Goal: Information Seeking & Learning: Learn about a topic

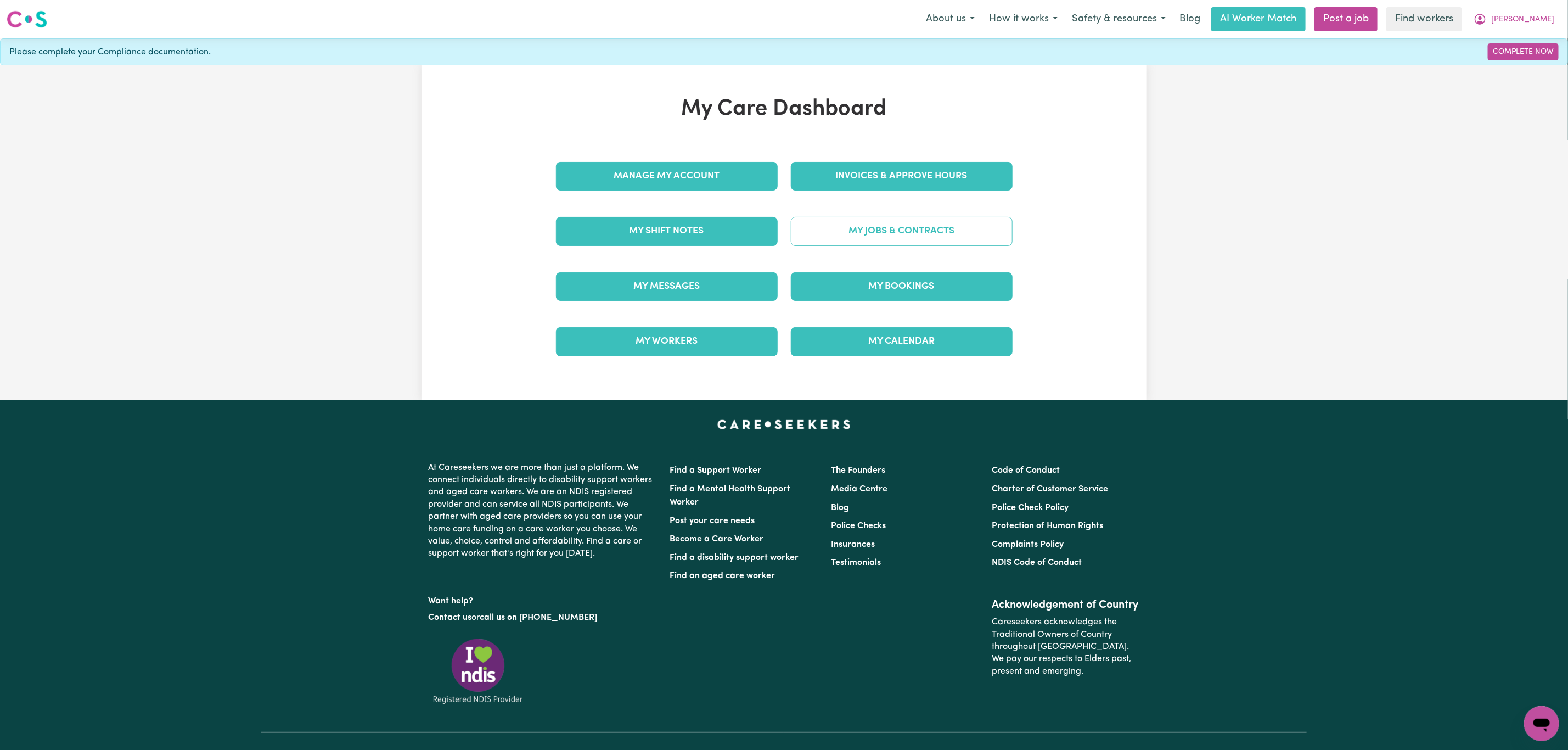
click at [906, 231] on link "My Jobs & Contracts" at bounding box center [902, 231] width 222 height 29
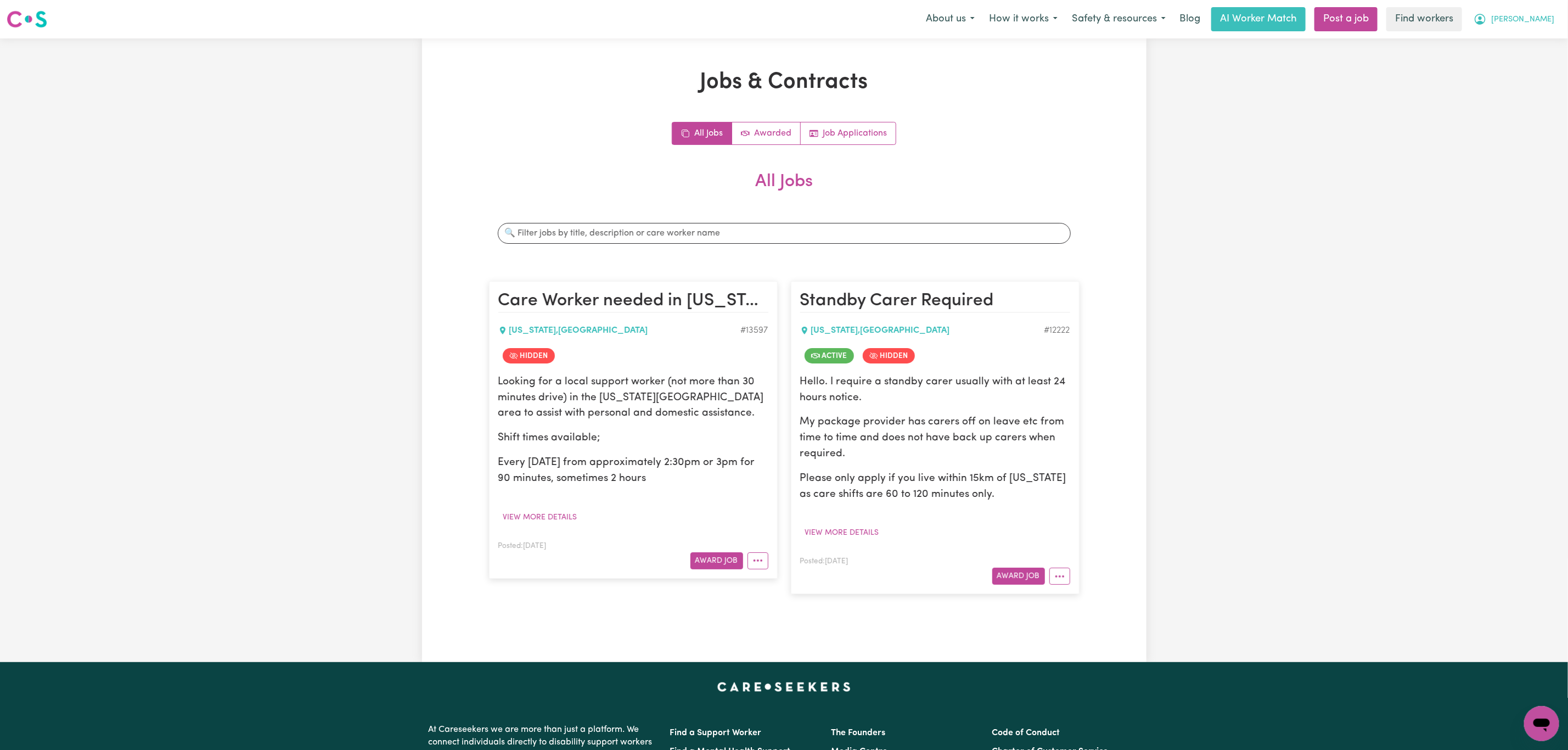
click at [1548, 17] on span "[PERSON_NAME]" at bounding box center [1523, 19] width 63 height 12
click at [1533, 39] on link "My Dashboard" at bounding box center [1517, 42] width 87 height 21
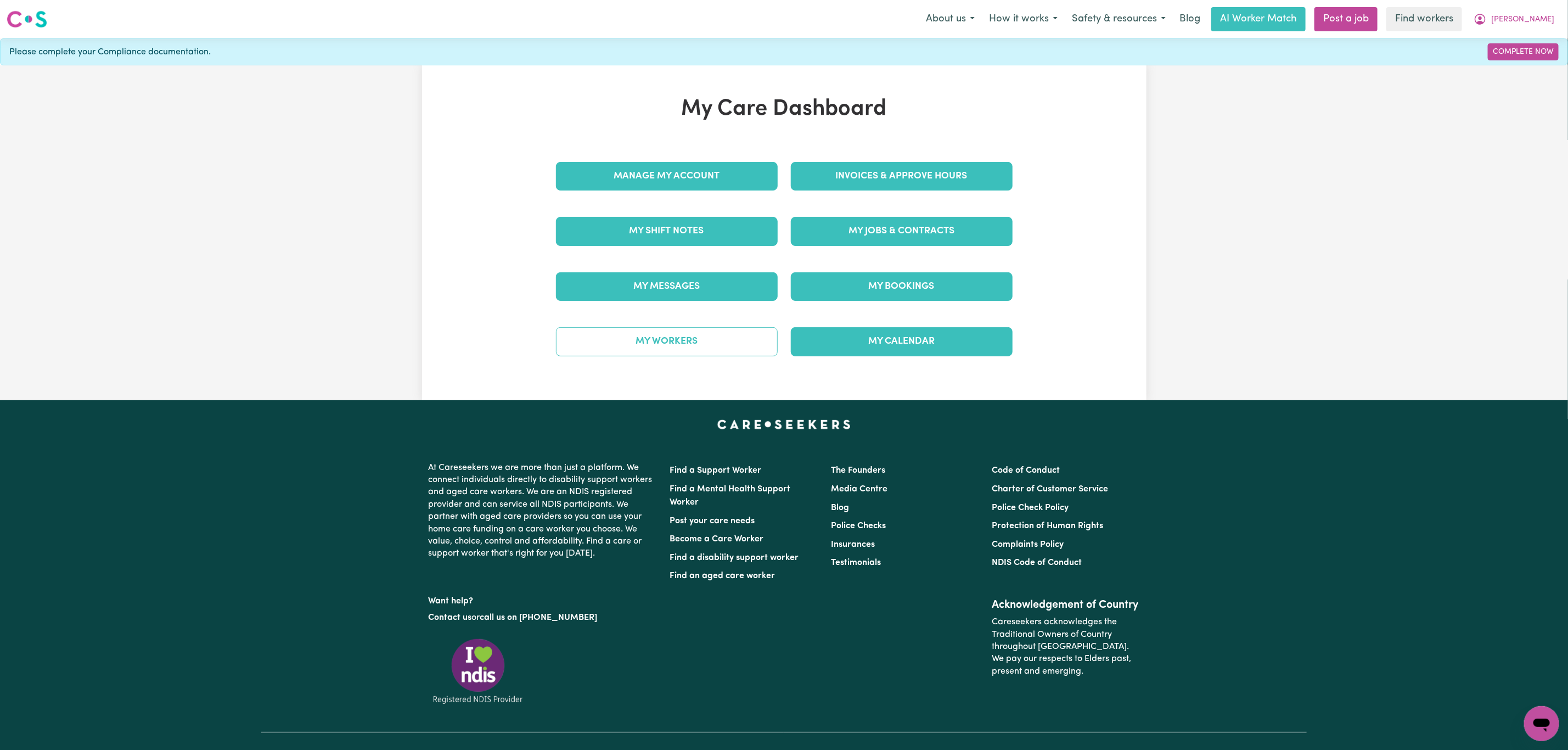
click at [684, 349] on link "My Workers" at bounding box center [667, 342] width 222 height 29
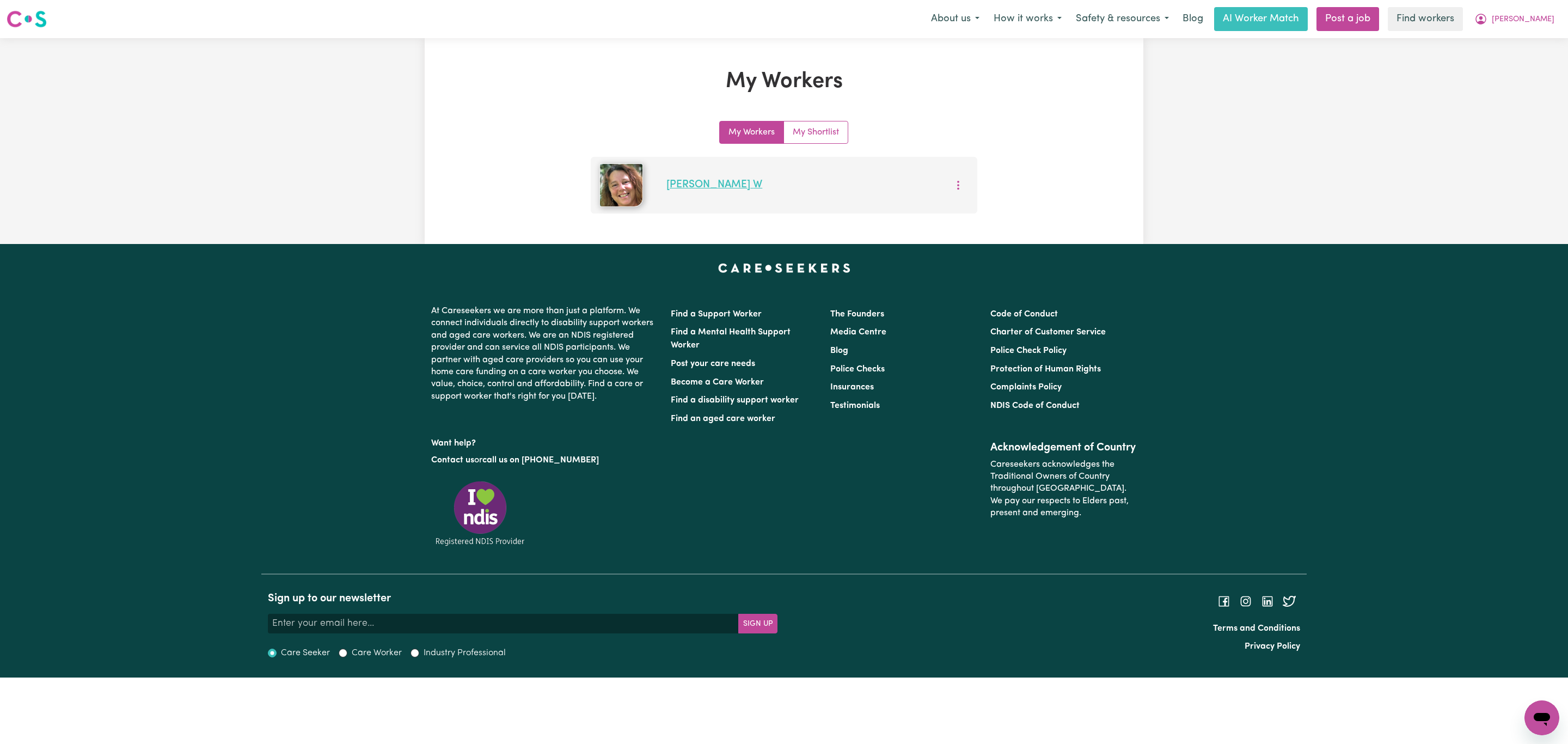
click at [687, 185] on link "Tina W" at bounding box center [714, 185] width 96 height 11
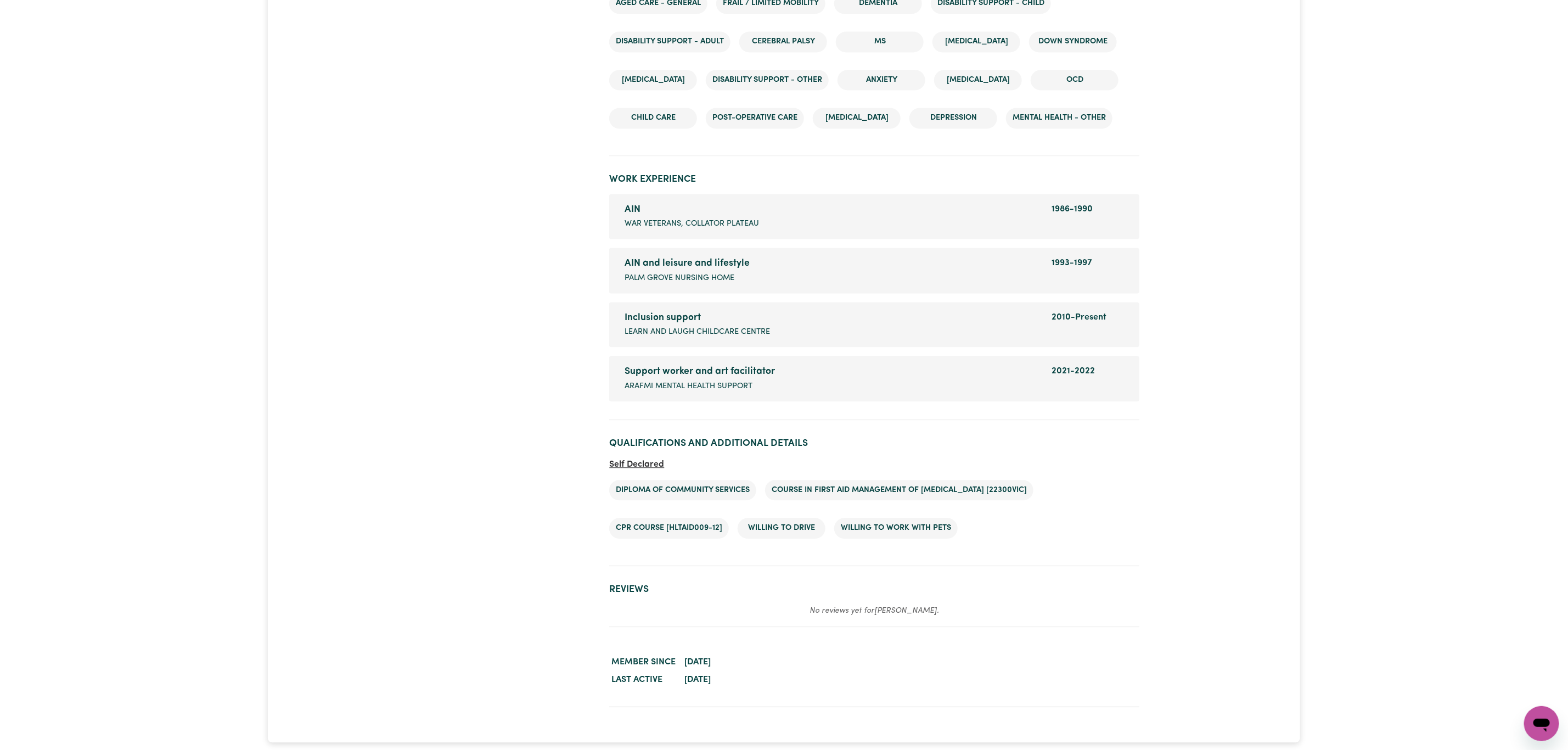
scroll to position [1565, 0]
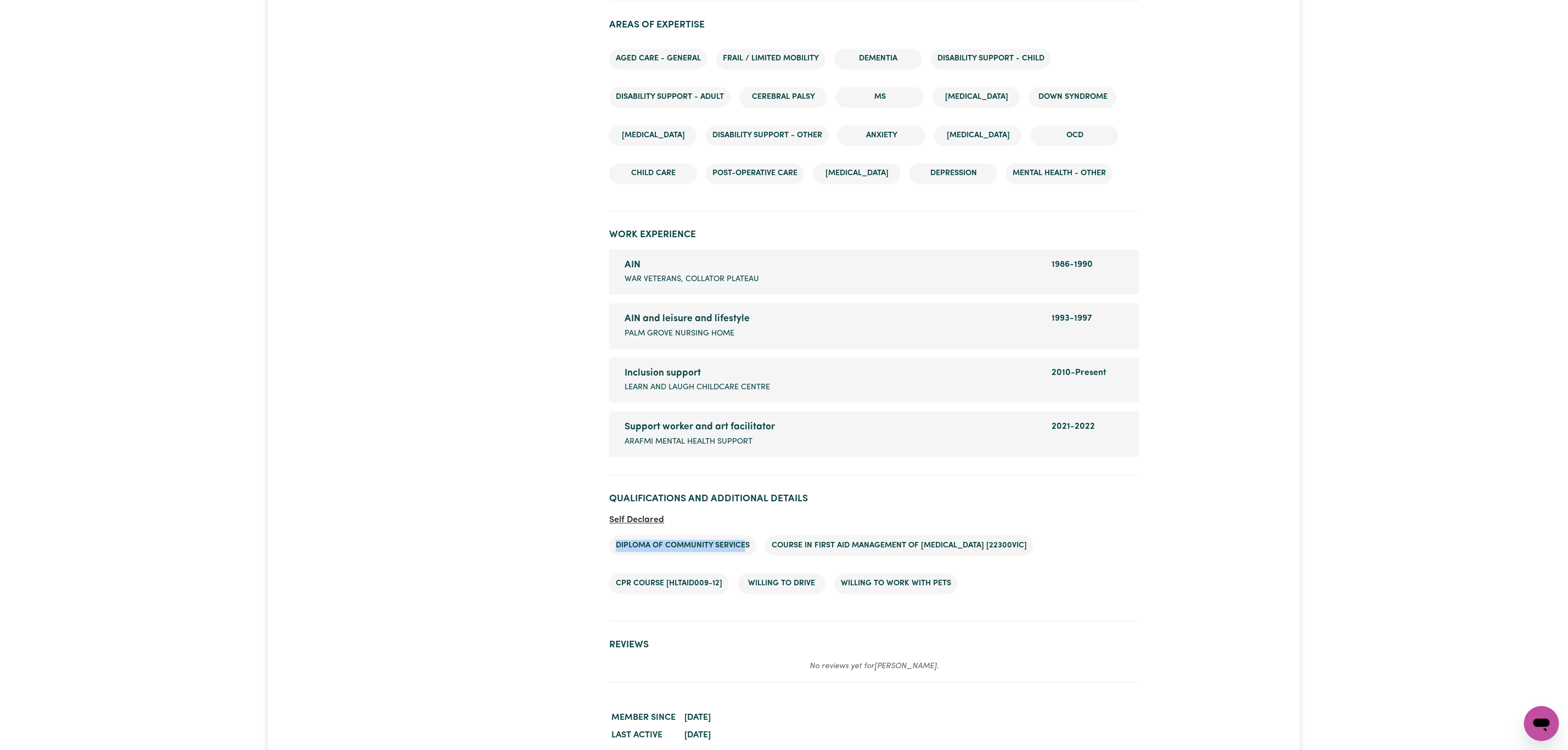
drag, startPoint x: 750, startPoint y: 580, endPoint x: 610, endPoint y: 584, distance: 140.1
click at [610, 557] on li "Diploma of Community Services" at bounding box center [682, 546] width 147 height 21
copy li "Diploma of Community Service"
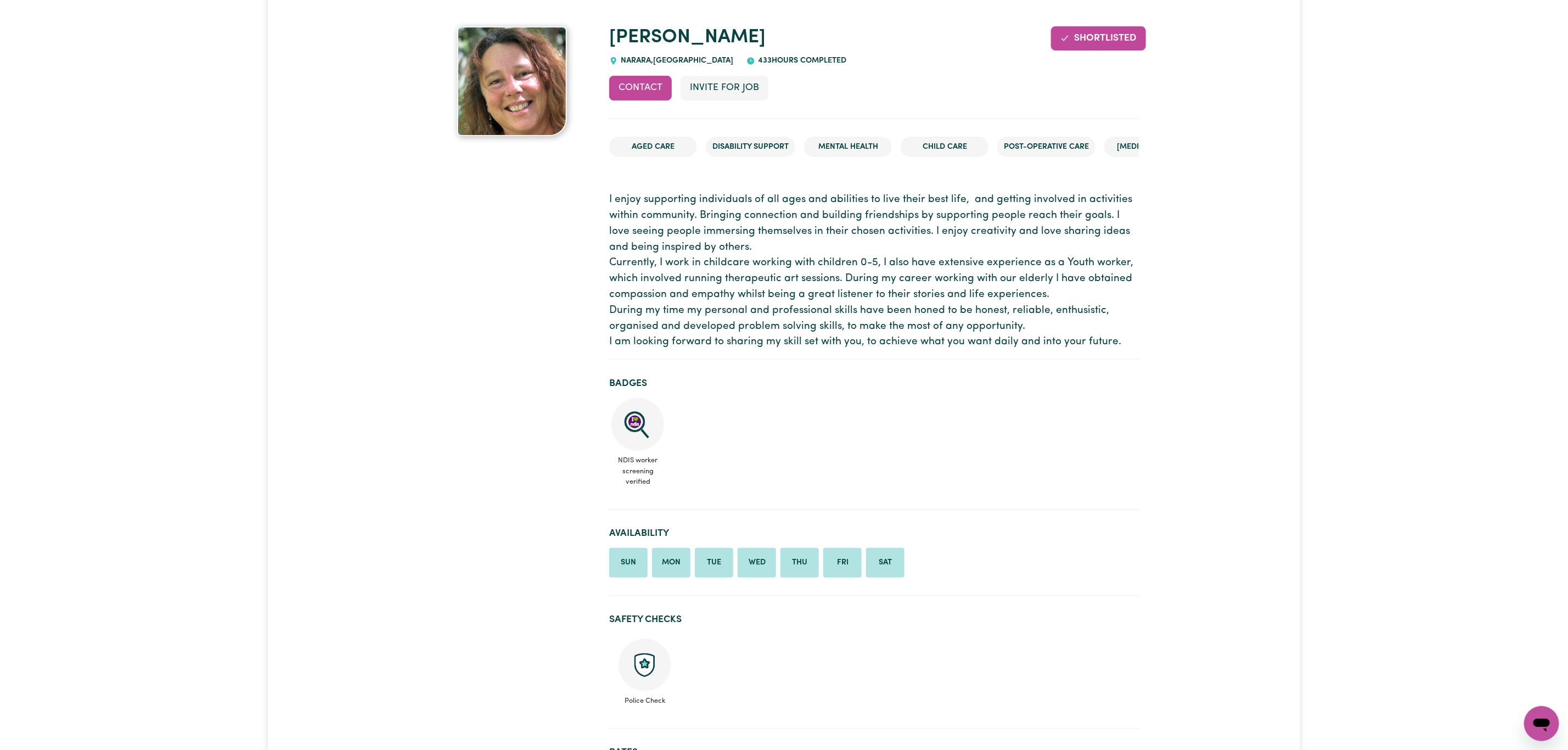
scroll to position [0, 0]
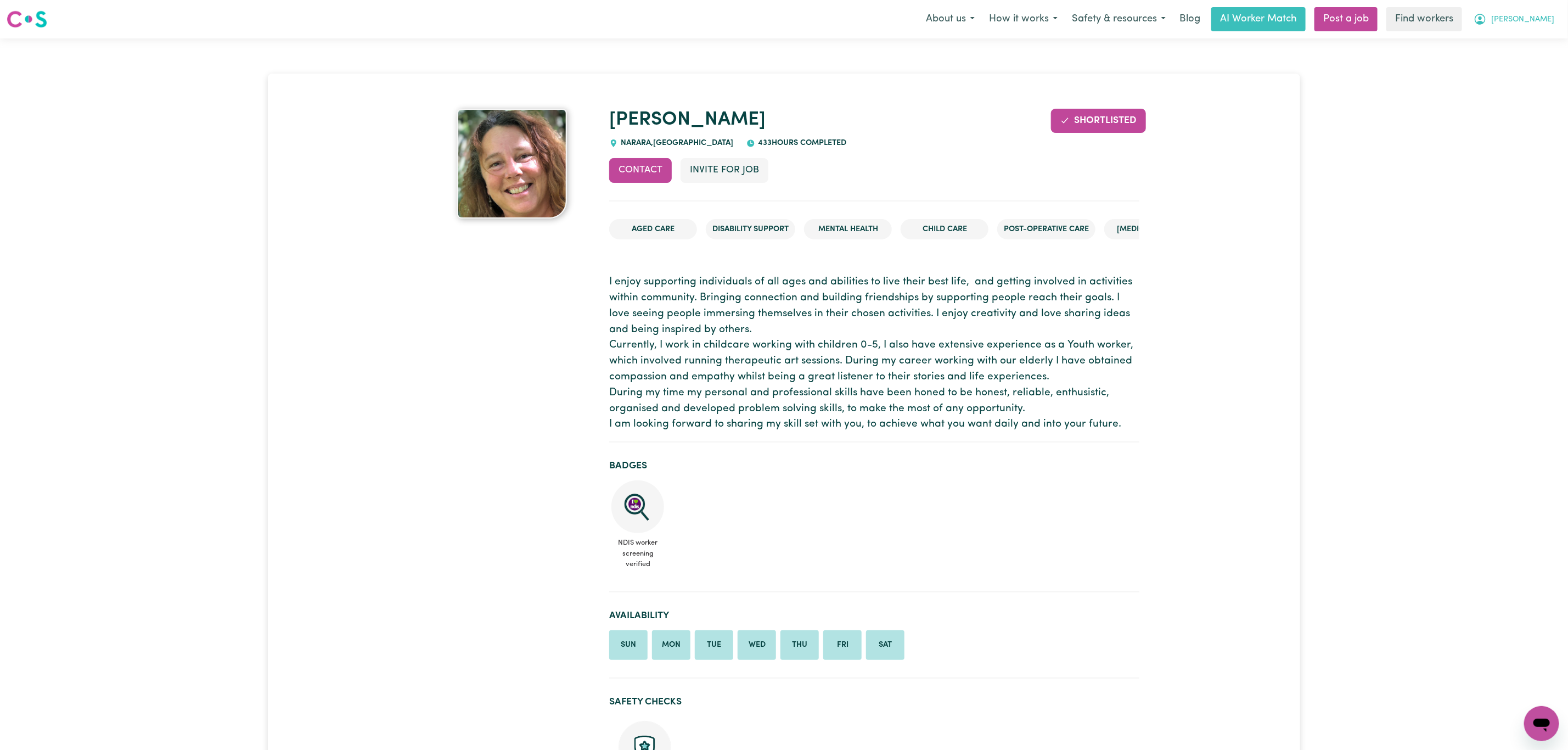
click at [1533, 14] on button "[PERSON_NAME]" at bounding box center [1514, 20] width 95 height 23
click at [1526, 29] on button "[PERSON_NAME]" at bounding box center [1514, 20] width 95 height 23
click at [1487, 25] on icon "My Account" at bounding box center [1480, 19] width 14 height 14
click at [1520, 48] on link "My Dashboard" at bounding box center [1517, 42] width 87 height 21
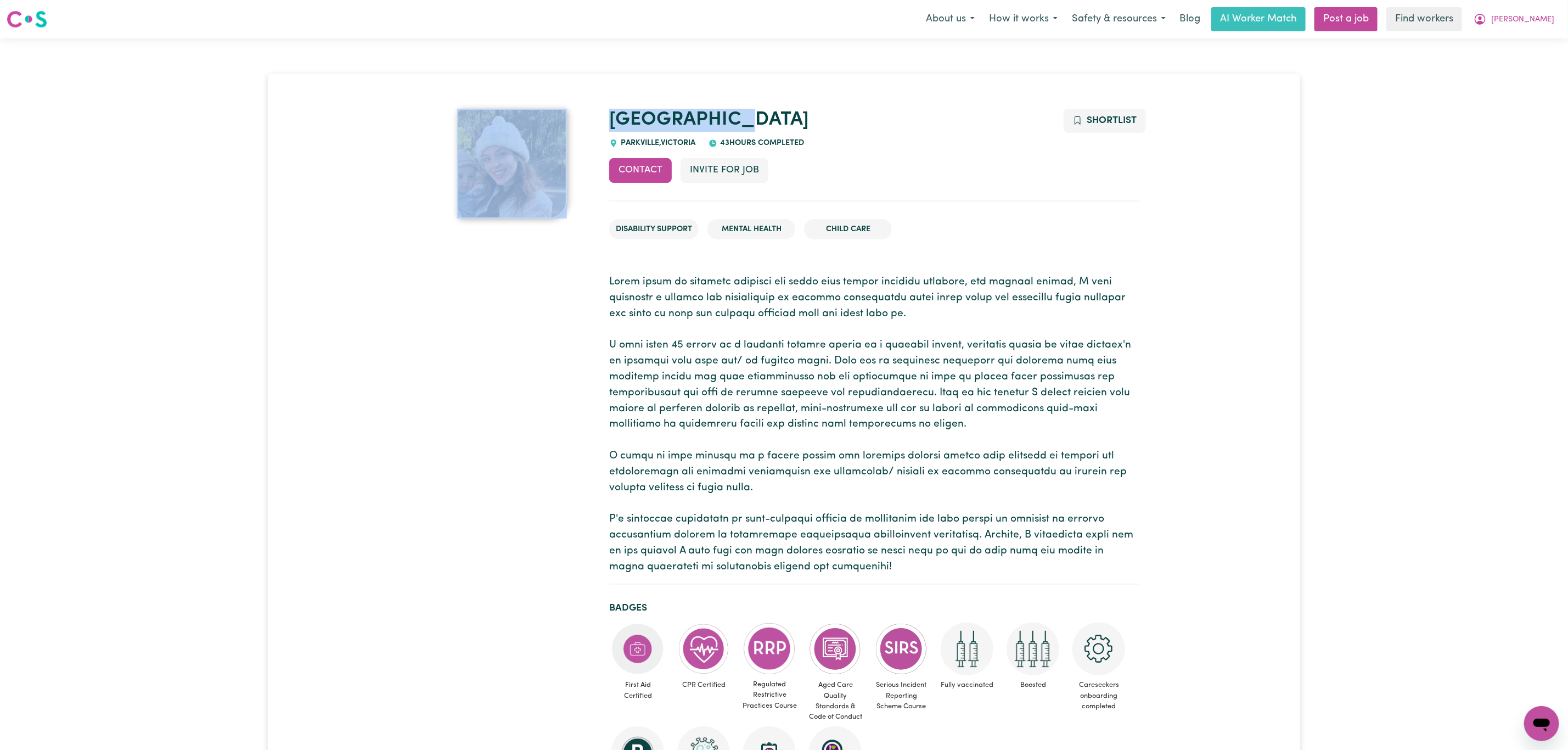
drag, startPoint x: 692, startPoint y: 111, endPoint x: 580, endPoint y: 131, distance: 113.8
copy div "Philadelphia"
click at [718, 114] on link "Philadelphia" at bounding box center [708, 119] width 199 height 19
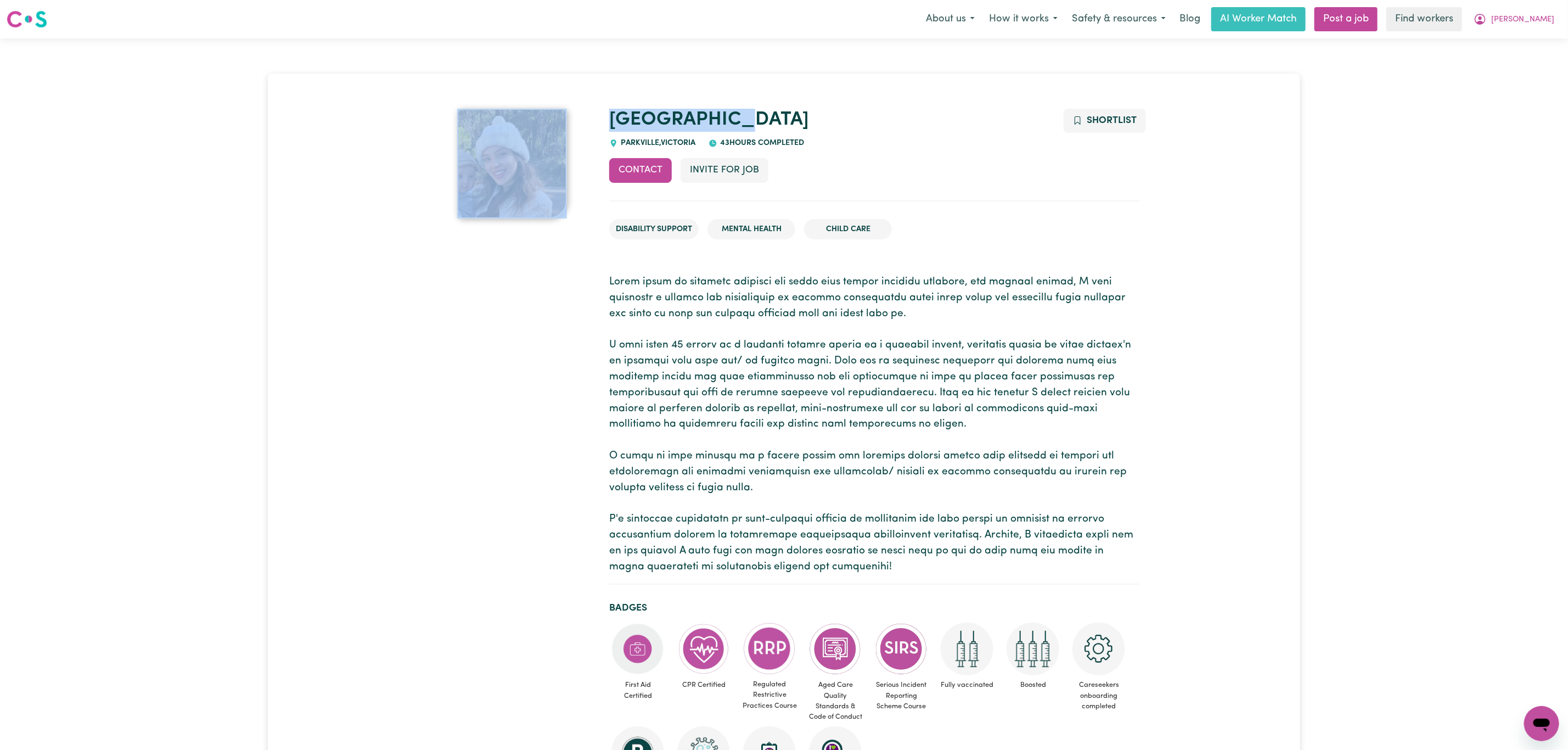
drag, startPoint x: 736, startPoint y: 108, endPoint x: 581, endPoint y: 116, distance: 155.2
copy div "Philadelphia"
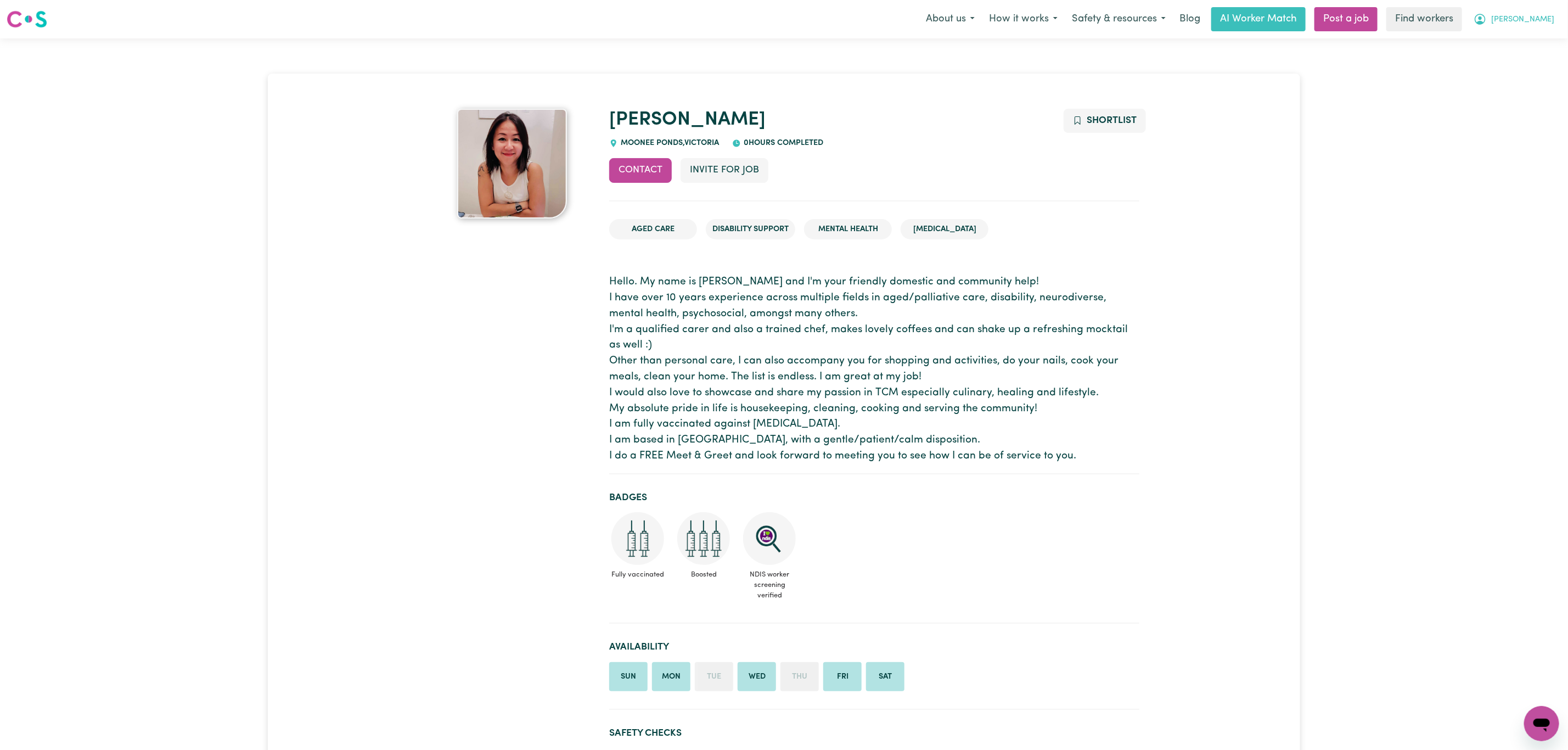
drag, startPoint x: 1550, startPoint y: 1, endPoint x: 1550, endPoint y: 9, distance: 8.0
click at [1550, 4] on nav "Menu About us How it works Safety & resources Blog AI Worker Match Post a job F…" at bounding box center [784, 19] width 1568 height 39
click at [1550, 11] on button "[PERSON_NAME]" at bounding box center [1514, 20] width 95 height 23
click at [1518, 63] on link "Logout" at bounding box center [1517, 62] width 87 height 21
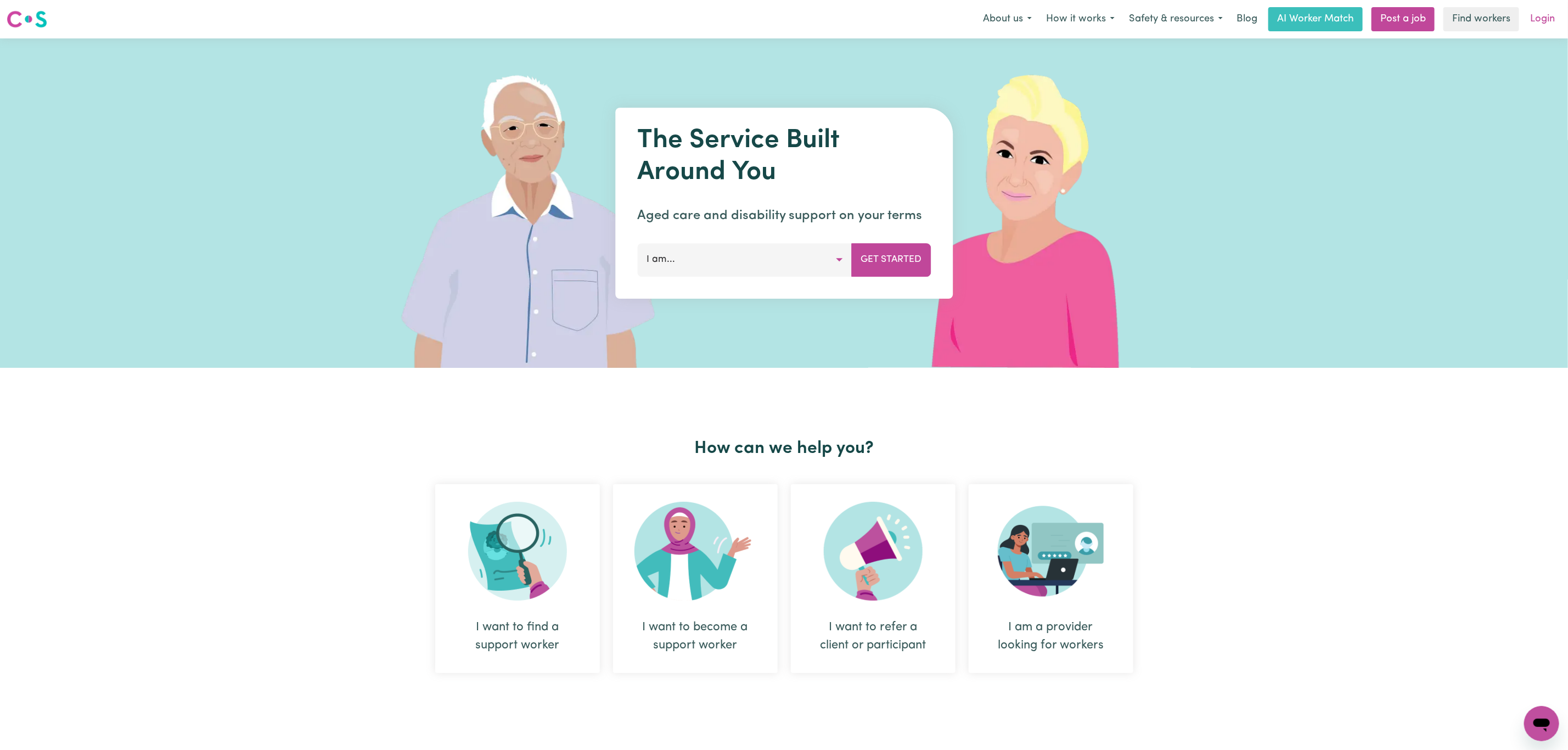
drag, startPoint x: 1540, startPoint y: 33, endPoint x: 1538, endPoint y: 27, distance: 6.3
click at [1538, 33] on nav "Menu About us How it works Safety & resources Blog AI Worker Match Post a job F…" at bounding box center [784, 19] width 1568 height 39
click at [1538, 27] on link "Login" at bounding box center [1543, 19] width 38 height 24
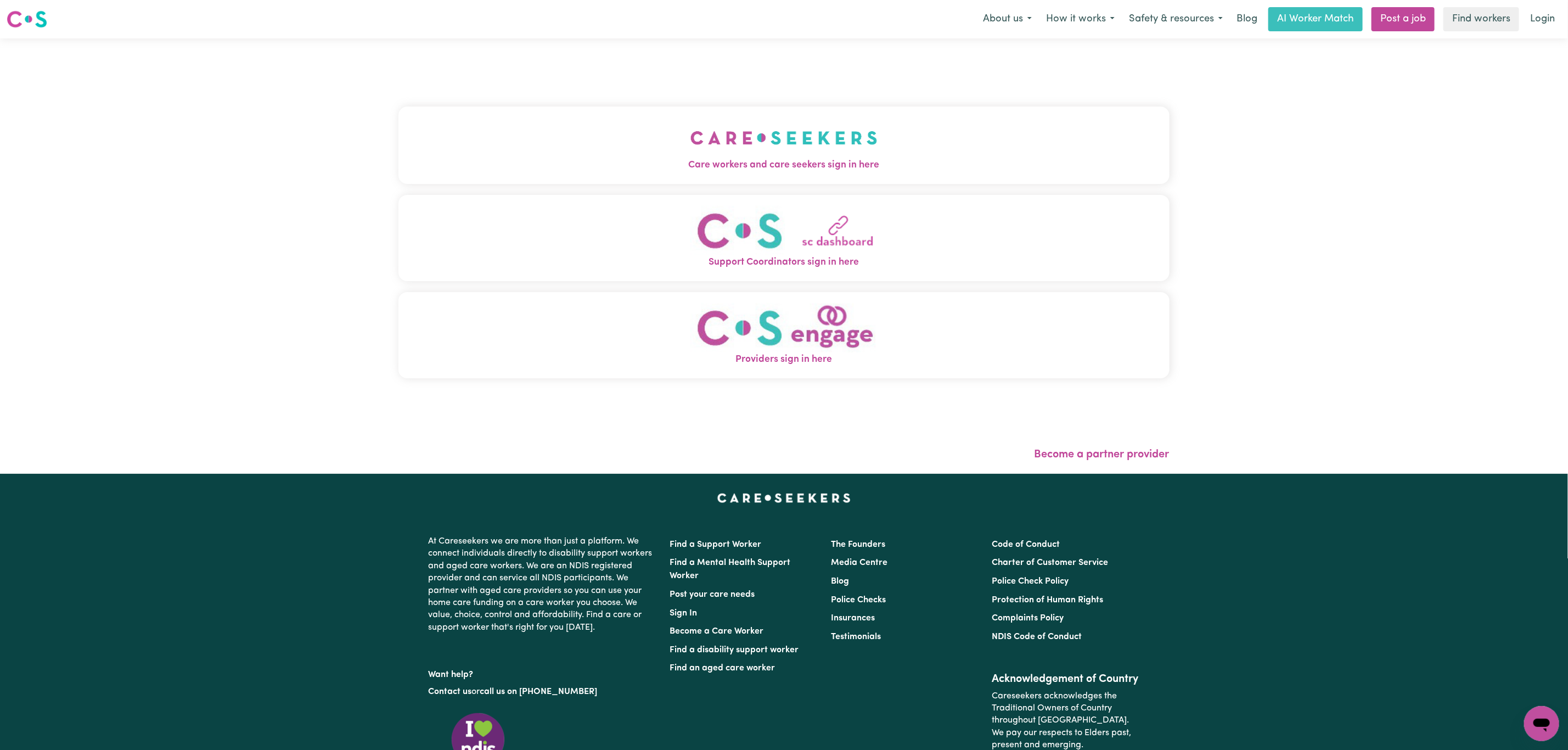
drag, startPoint x: 25, startPoint y: 114, endPoint x: 168, endPoint y: 148, distance: 147.0
click at [92, 137] on div "Care workers and care seekers sign in here Support Coordinators sign in here Pr…" at bounding box center [784, 256] width 1568 height 436
click at [575, 157] on button "Care workers and care seekers sign in here" at bounding box center [784, 144] width 771 height 77
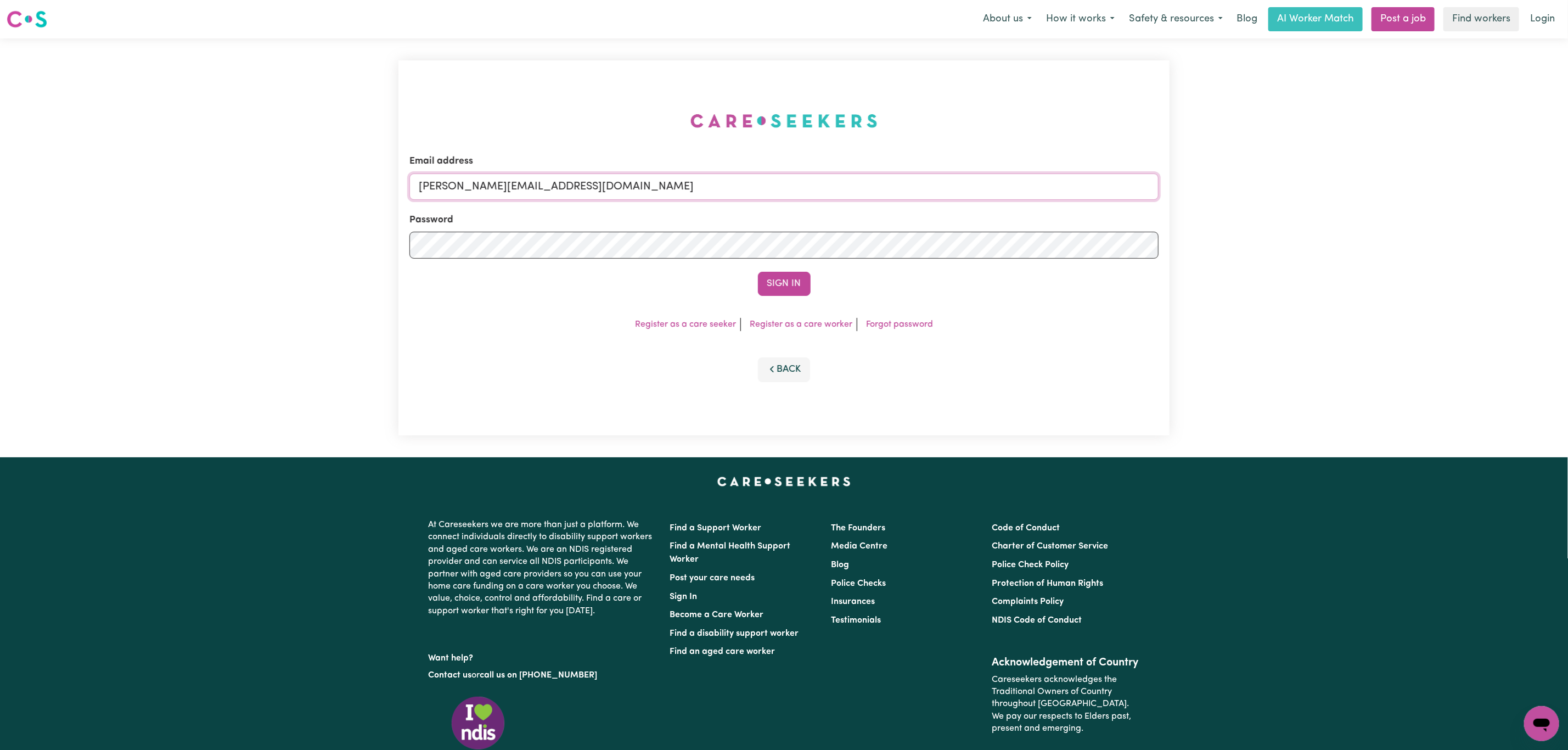
click at [555, 181] on input "mikayla+engage@careseekers.com.au" at bounding box center [784, 186] width 750 height 26
drag, startPoint x: 479, startPoint y: 186, endPoint x: 786, endPoint y: 223, distance: 309.2
click at [788, 206] on form "Email address superuser~mikayla@careseekers.com.au Password Sign In" at bounding box center [784, 225] width 750 height 142
click at [761, 289] on button "Sign In" at bounding box center [784, 283] width 52 height 24
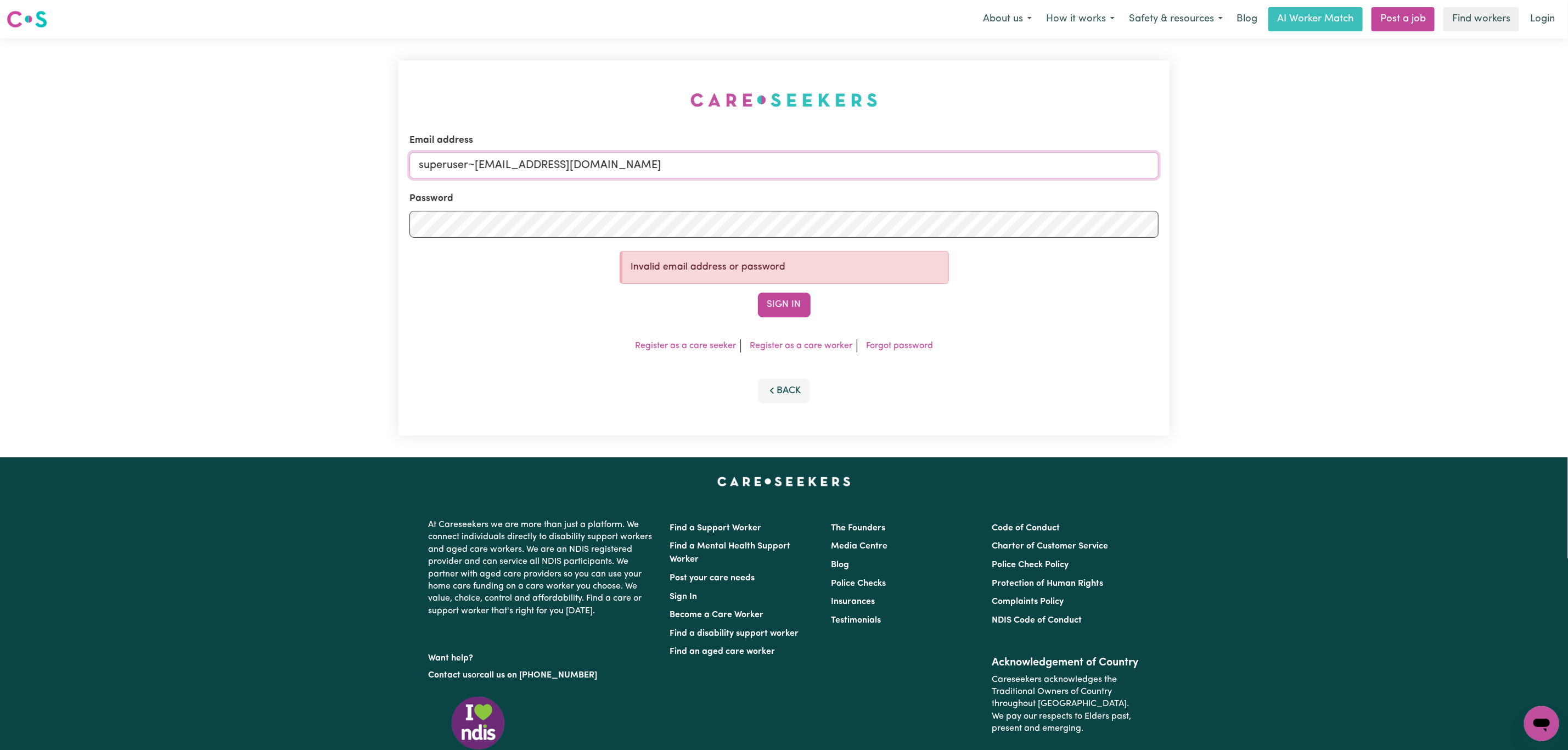
drag, startPoint x: 631, startPoint y: 161, endPoint x: 473, endPoint y: 173, distance: 158.5
click at [473, 173] on input "superuser~soleiluwase76@gmail.com" at bounding box center [784, 165] width 750 height 26
type input "superuser~"
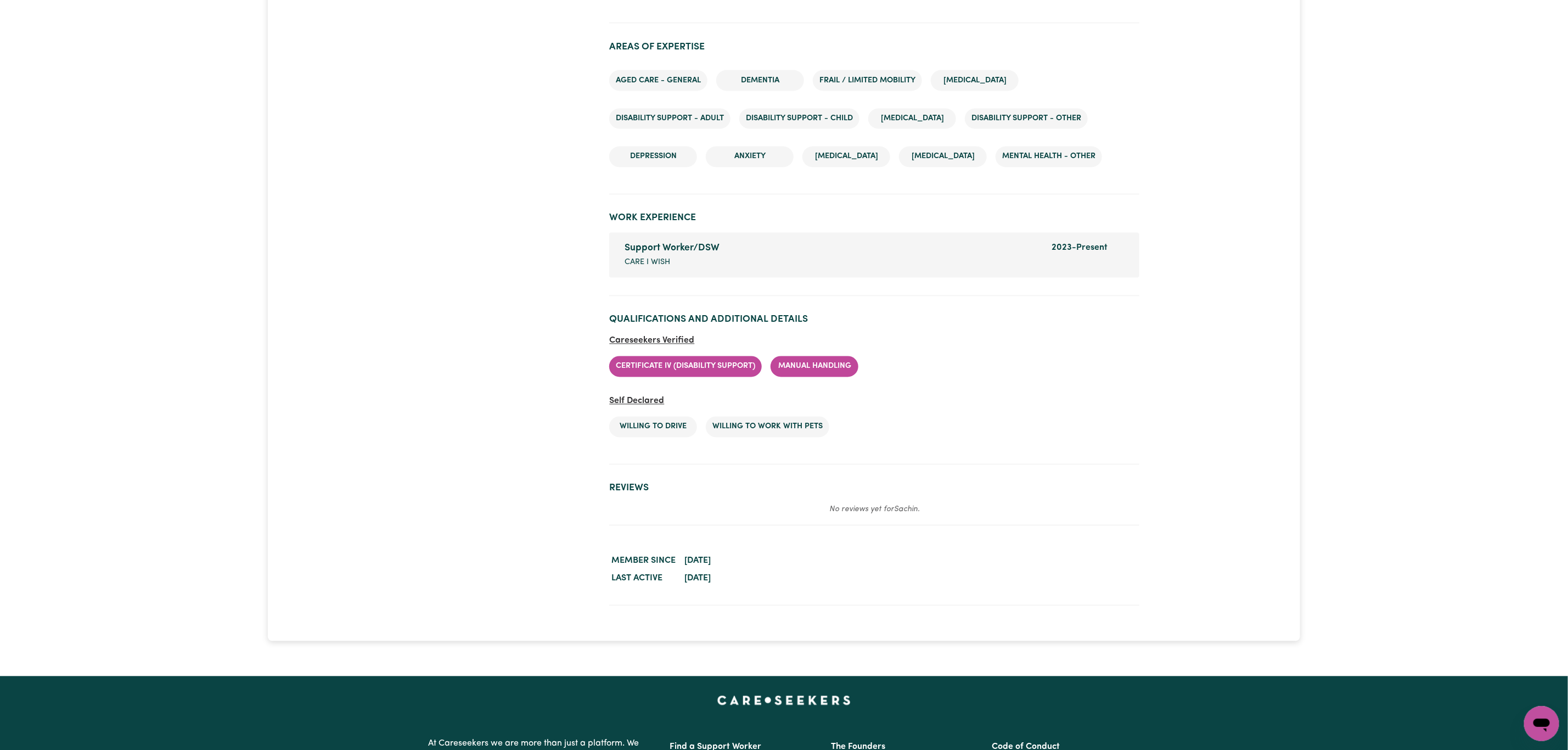
scroll to position [1483, 0]
